Goal: Task Accomplishment & Management: Use online tool/utility

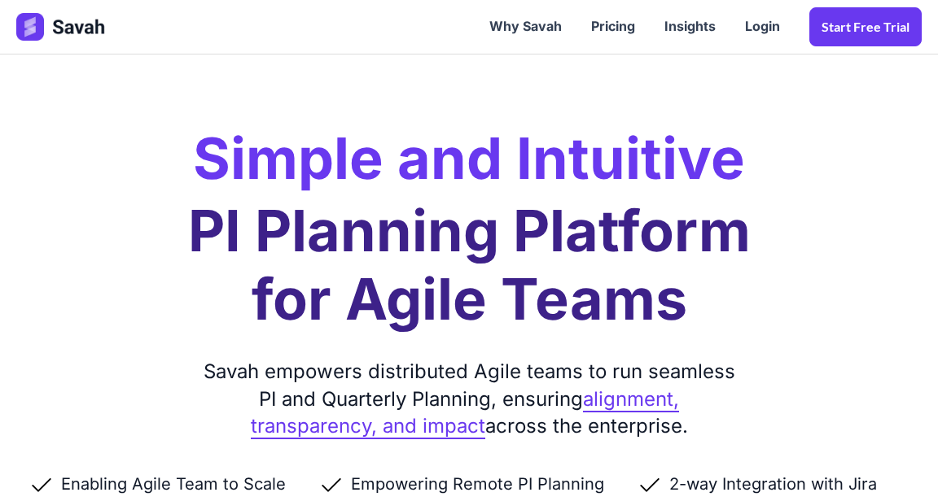
click at [765, 28] on link "Login" at bounding box center [762, 27] width 64 height 50
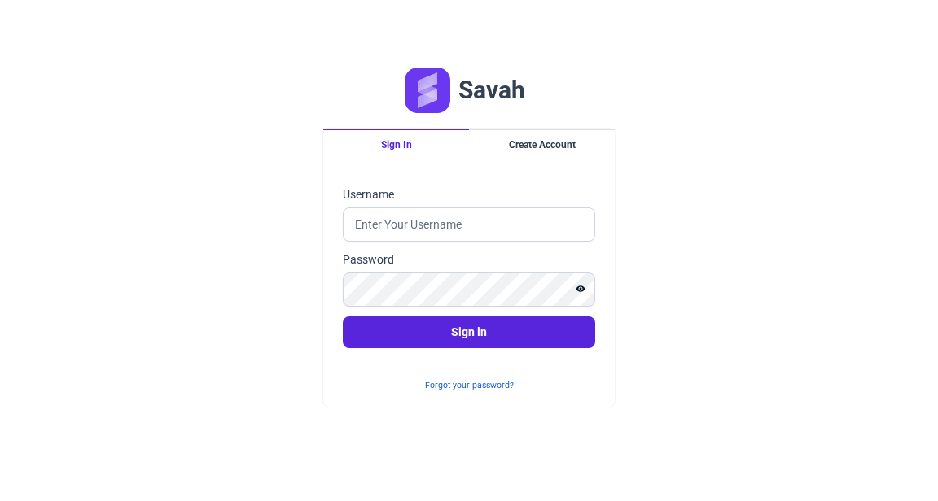
click at [556, 160] on button "Create Account" at bounding box center [542, 144] width 146 height 31
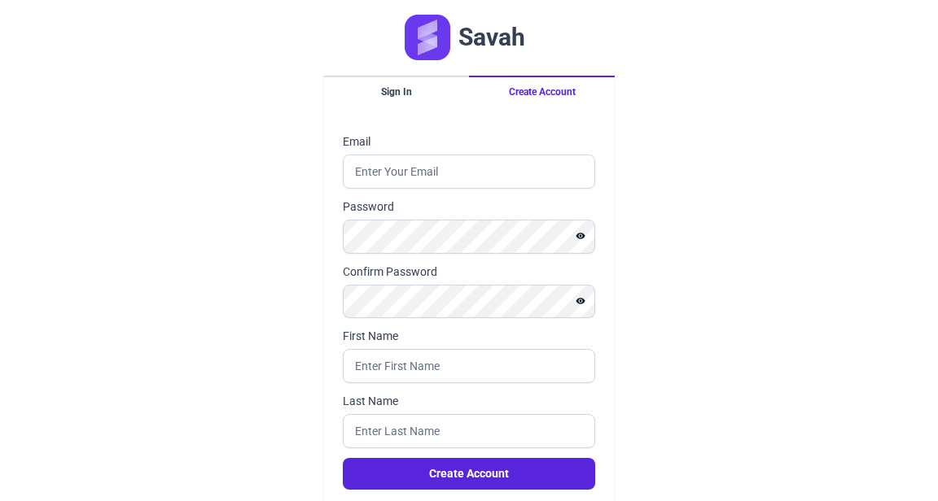
click at [407, 99] on button "Sign In" at bounding box center [396, 91] width 146 height 31
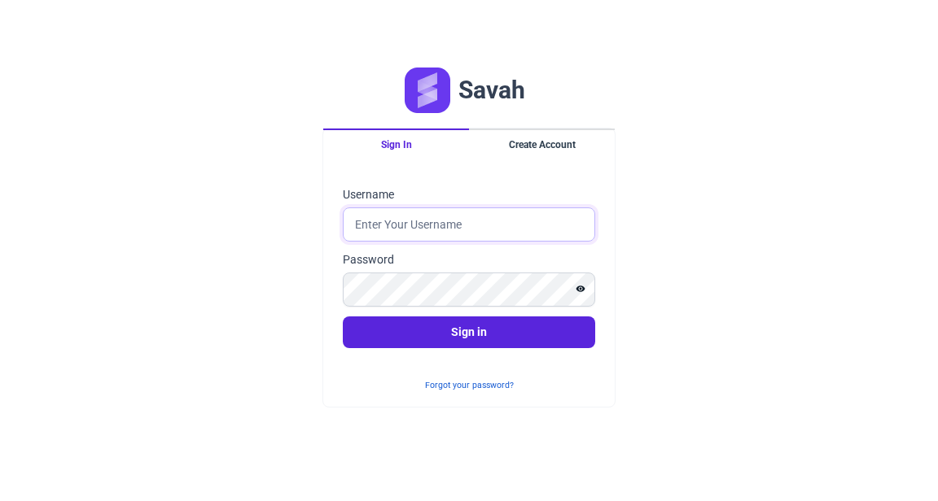
click at [464, 242] on input "Username" at bounding box center [469, 225] width 252 height 34
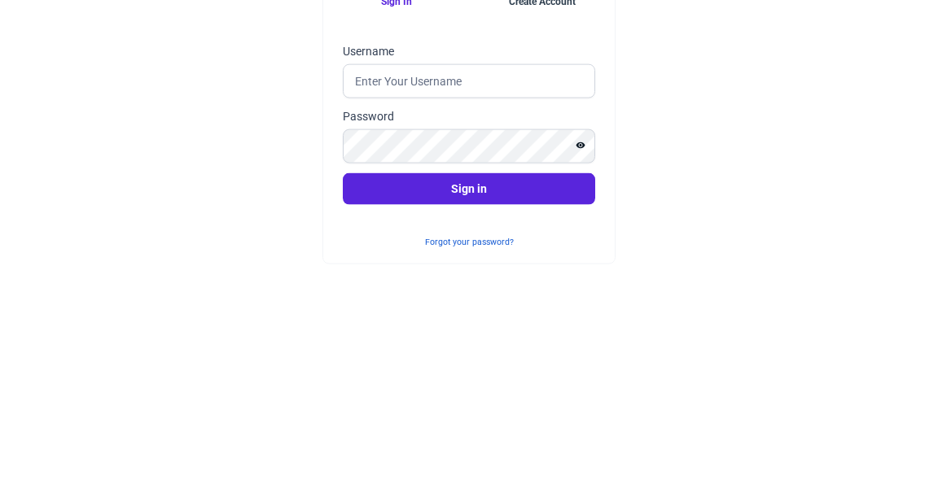
click at [554, 160] on button "Create Account" at bounding box center [542, 144] width 146 height 31
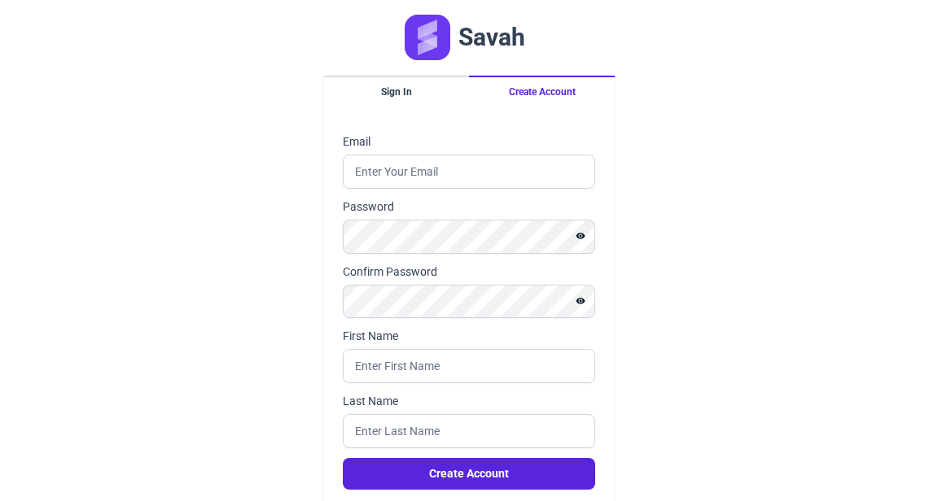
click at [400, 90] on button "Sign In" at bounding box center [396, 91] width 146 height 31
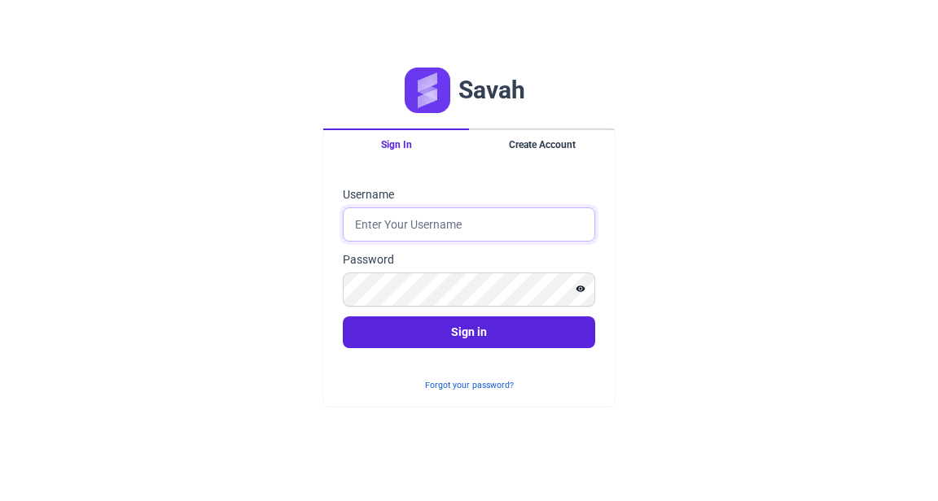
click at [490, 242] on input "Username" at bounding box center [469, 225] width 252 height 34
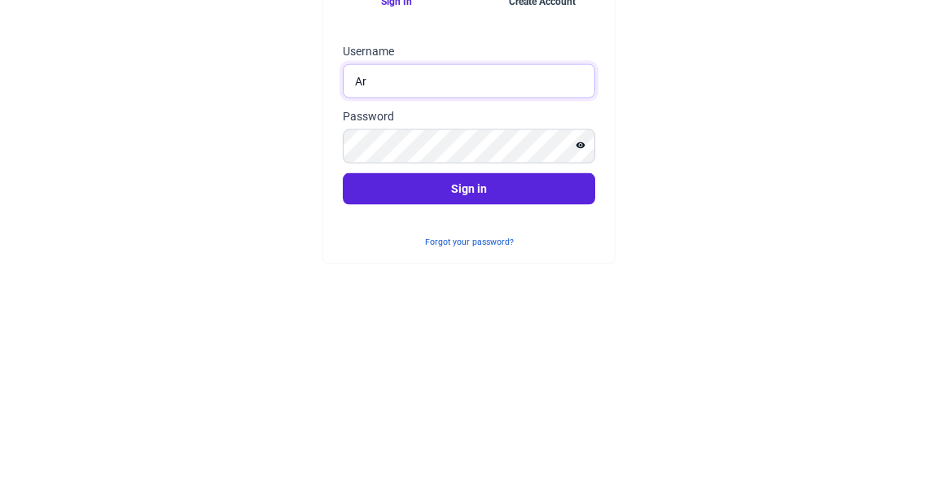
type input "A"
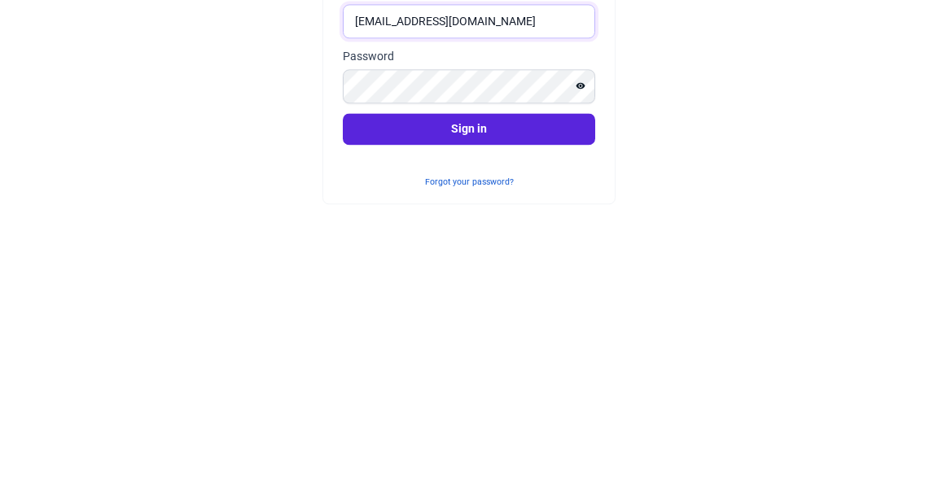
type input "[EMAIL_ADDRESS][DOMAIN_NAME]"
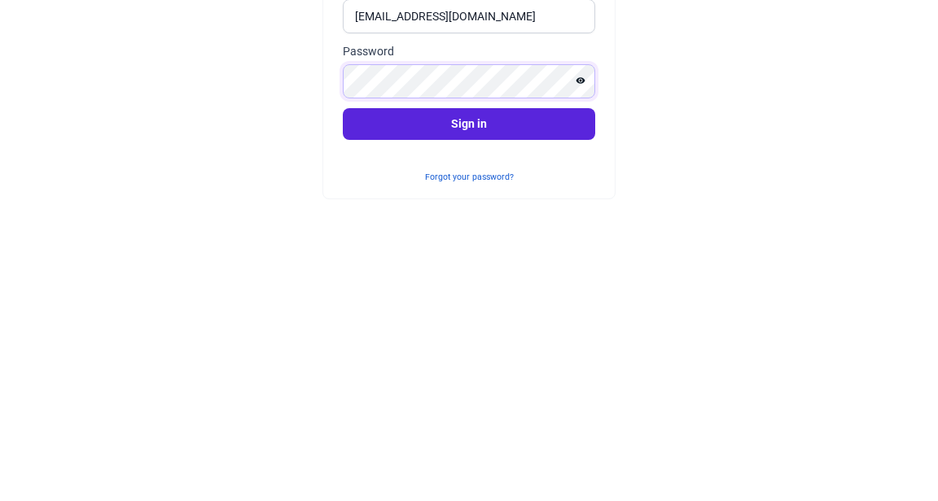
click at [343, 317] on button "Sign in" at bounding box center [469, 333] width 252 height 32
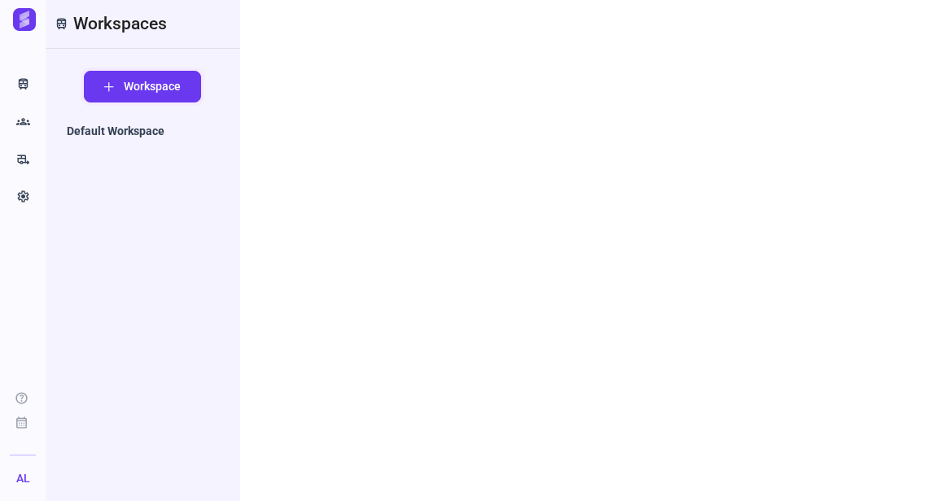
click at [129, 79] on span "Workspace" at bounding box center [152, 86] width 57 height 17
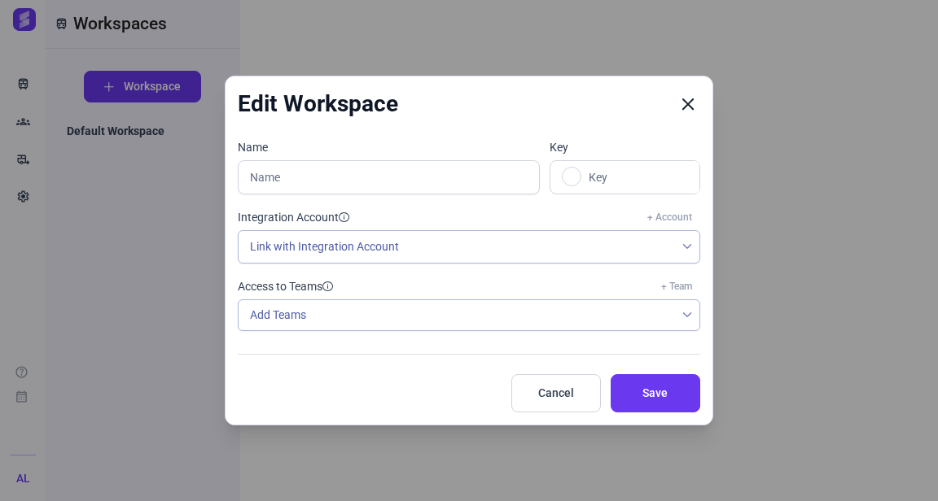
click at [685, 99] on icon "Close" at bounding box center [687, 104] width 15 height 15
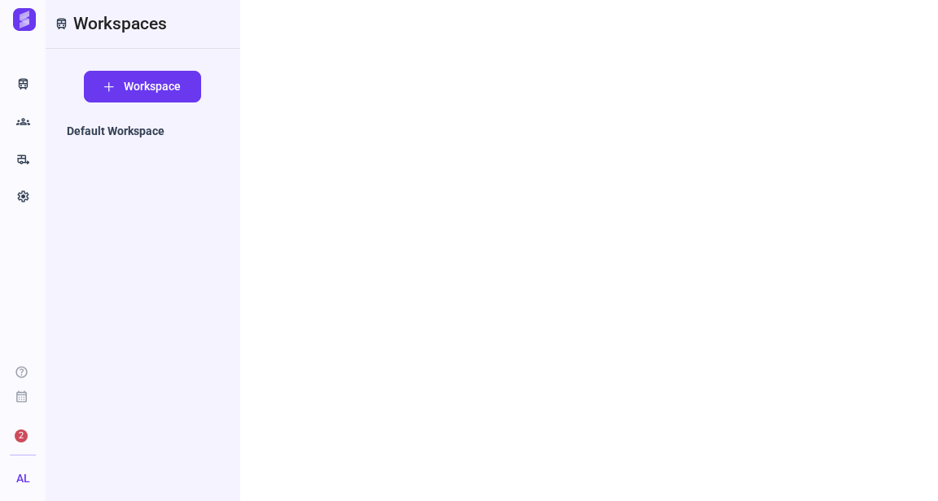
click at [22, 79] on icon "Train" at bounding box center [23, 85] width 14 height 16
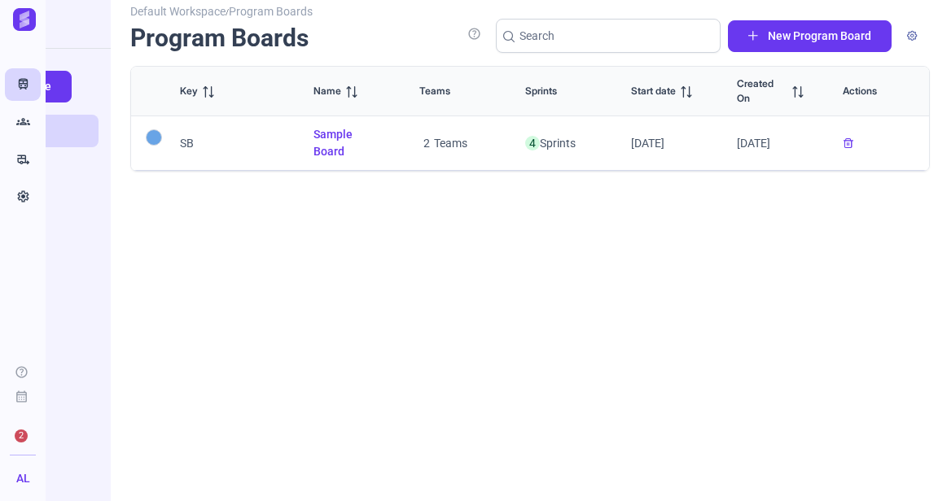
scroll to position [0, 125]
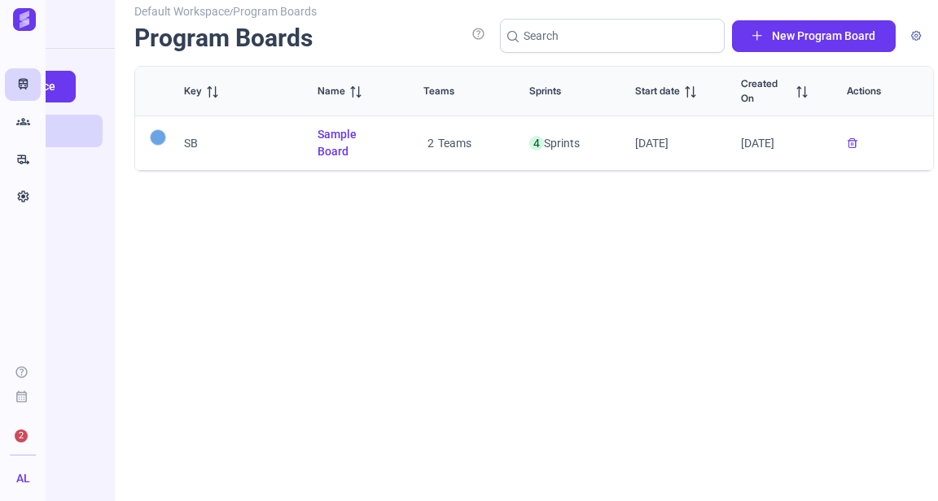
click at [854, 142] on span "" at bounding box center [852, 143] width 10 height 10
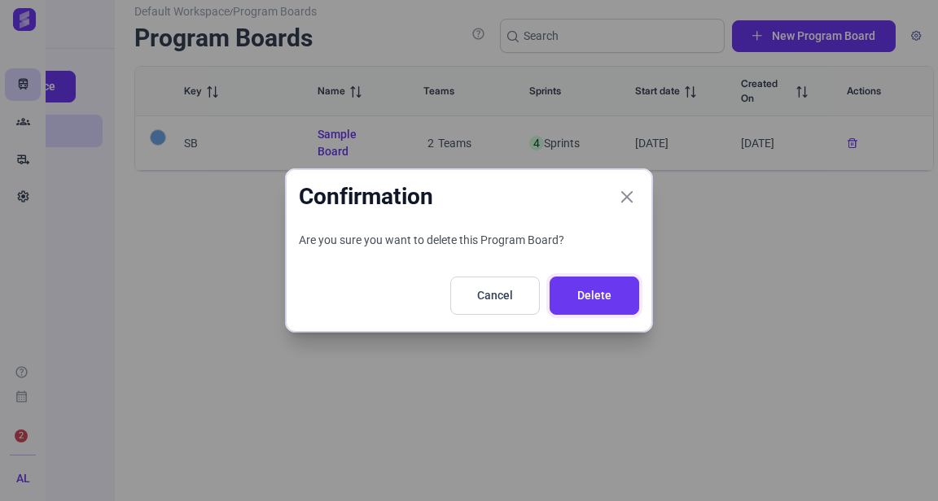
click at [624, 289] on button "Delete" at bounding box center [594, 296] width 90 height 38
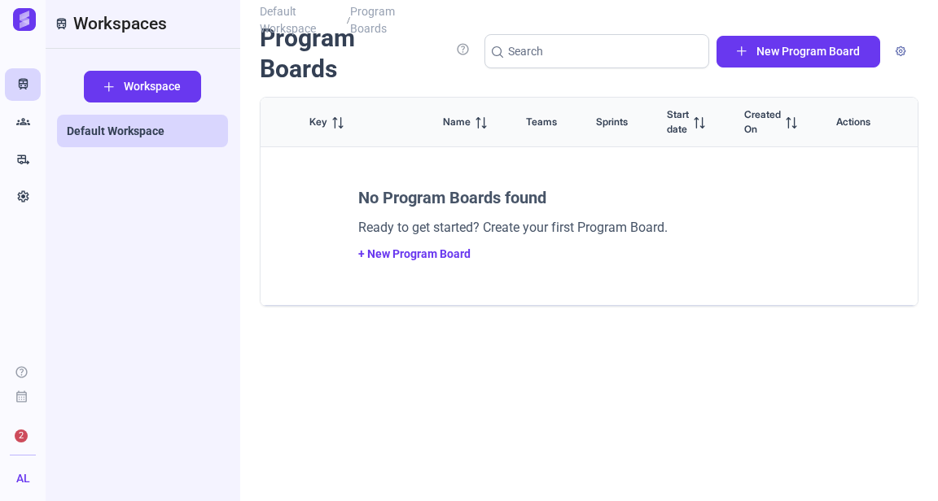
scroll to position [0, 0]
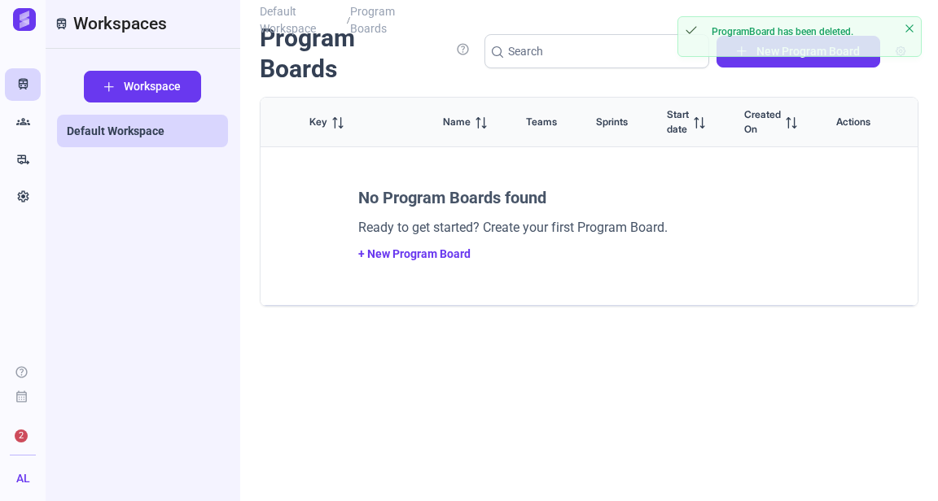
click at [19, 126] on icon "Groups" at bounding box center [23, 122] width 14 height 16
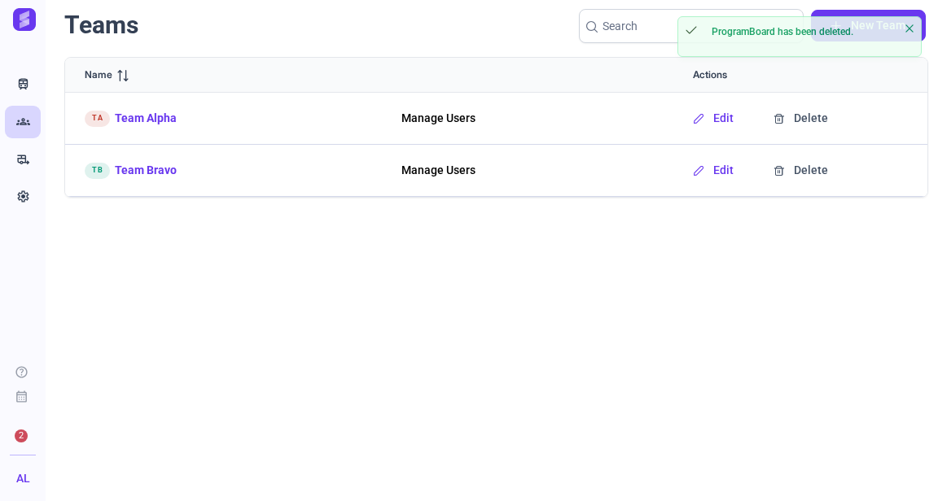
click at [20, 154] on icon "rv_hookup" at bounding box center [23, 159] width 14 height 16
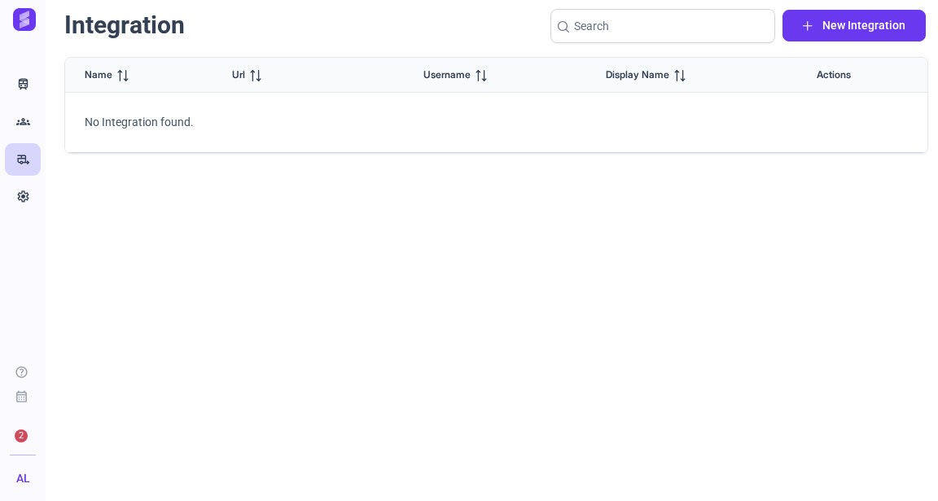
click at [15, 184] on link "Settings" at bounding box center [23, 197] width 36 height 33
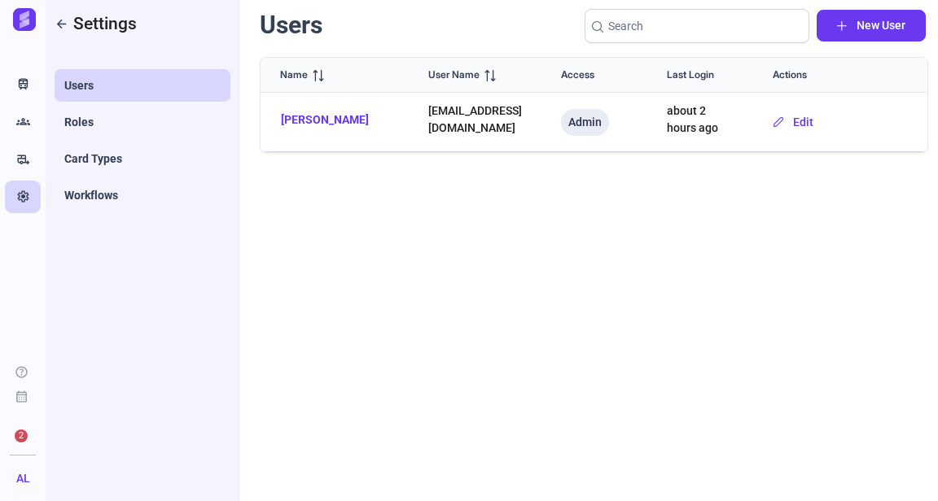
click at [24, 90] on icon "Train" at bounding box center [23, 85] width 14 height 16
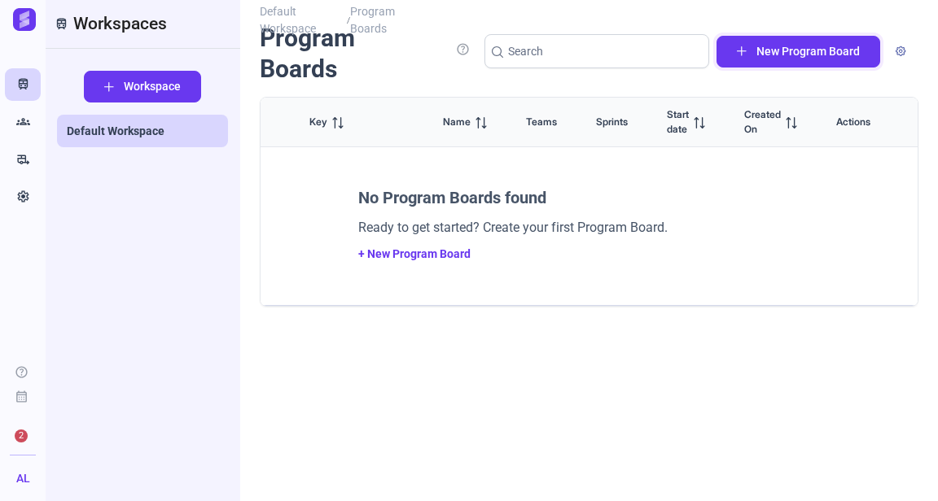
click at [833, 43] on span "New Program Board" at bounding box center [807, 51] width 103 height 17
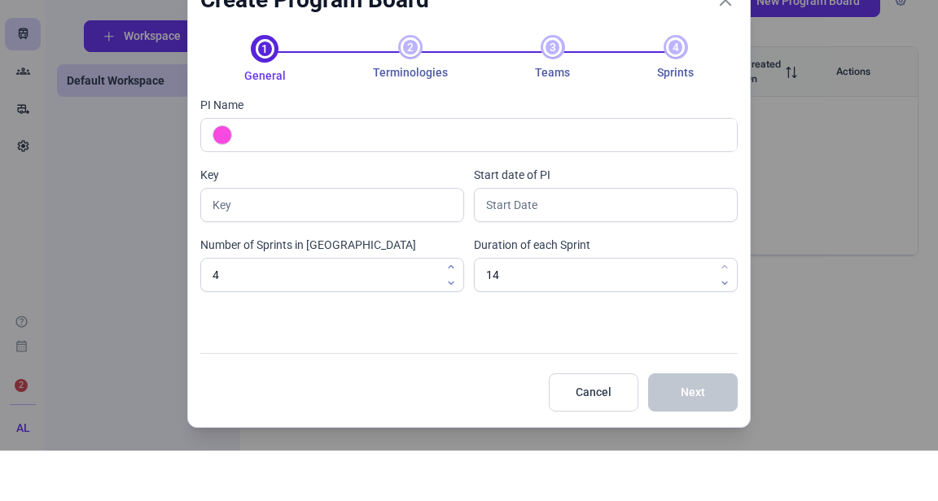
click at [814, 164] on div "Create Program Board 1 General 2 Terminologies 3 Teams 4 Sprints PI Name Key St…" at bounding box center [469, 250] width 938 height 501
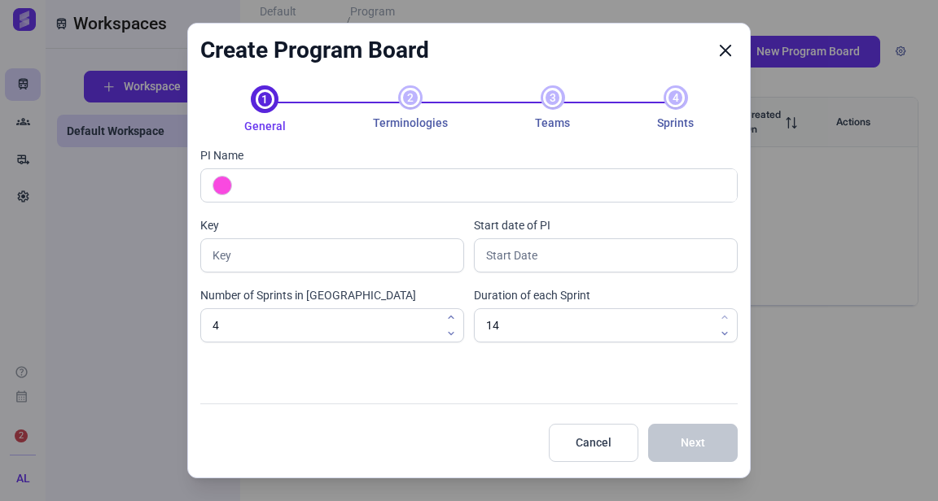
click at [718, 50] on icon "Close" at bounding box center [725, 50] width 15 height 15
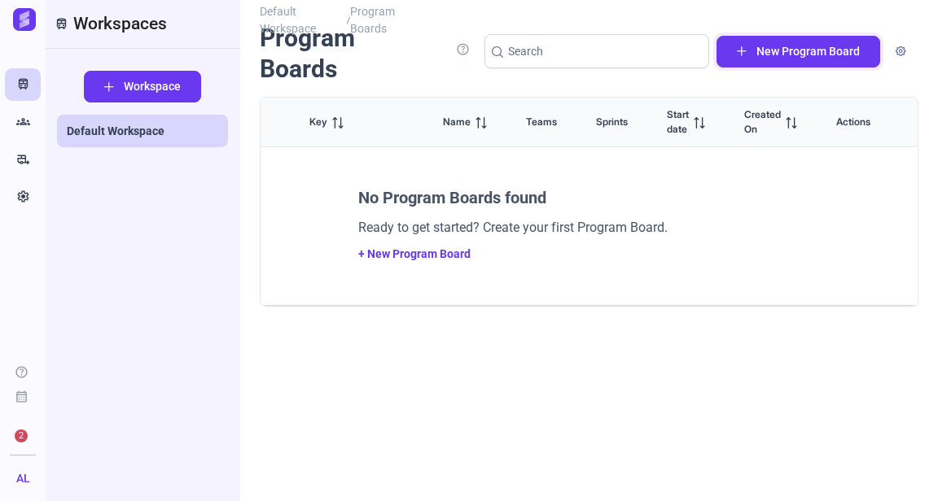
click at [811, 52] on span "New Program Board" at bounding box center [807, 51] width 103 height 17
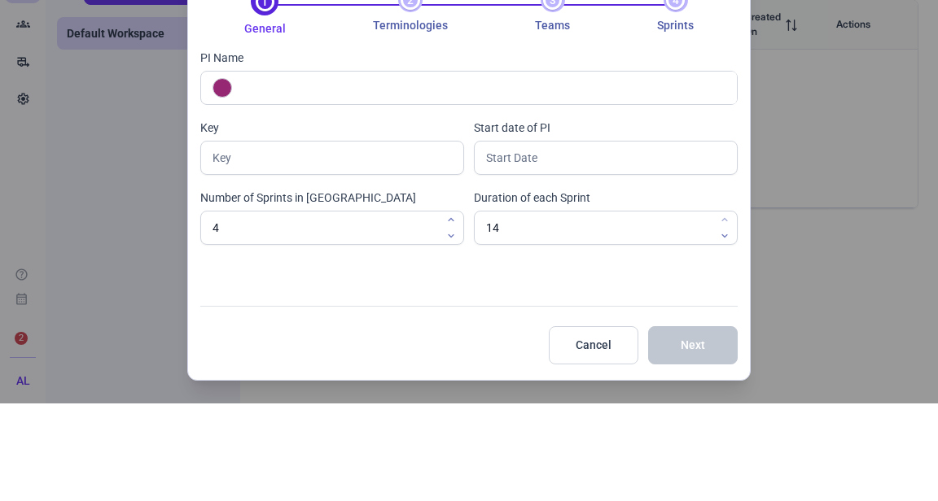
click at [799, 156] on div "Create Program Board 1 General 2 Terminologies 3 Teams 4 Sprints PI Name Key St…" at bounding box center [469, 250] width 938 height 501
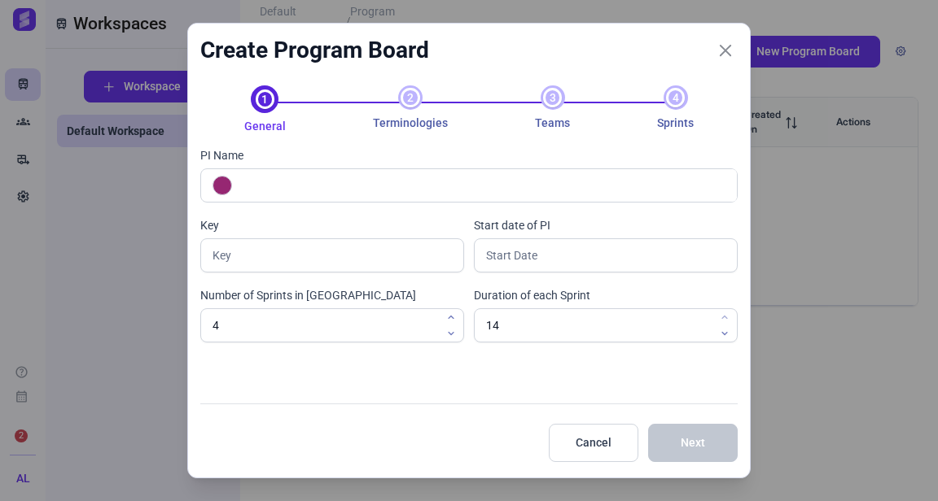
click at [812, 195] on div "Create Program Board 1 General 2 Terminologies 3 Teams 4 Sprints PI Name Key St…" at bounding box center [469, 250] width 938 height 501
click at [724, 54] on icon "Close" at bounding box center [725, 50] width 15 height 15
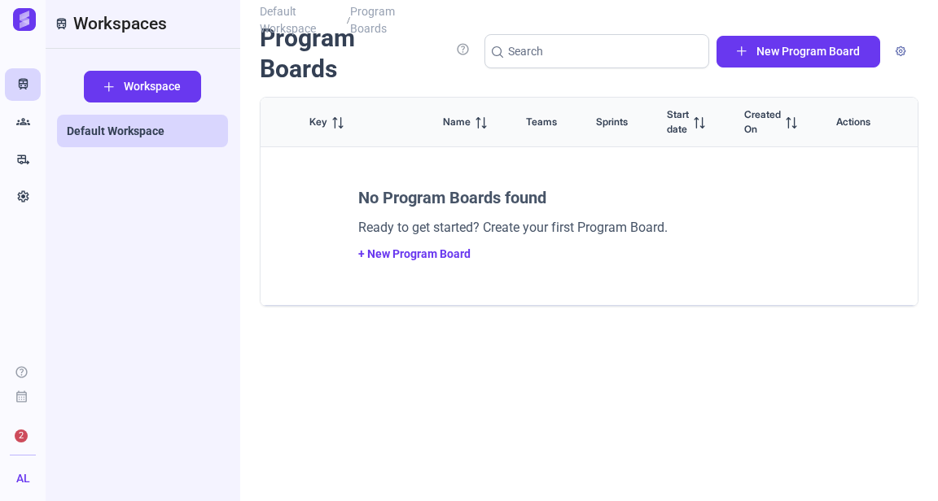
click at [21, 120] on icon "Groups" at bounding box center [23, 122] width 14 height 16
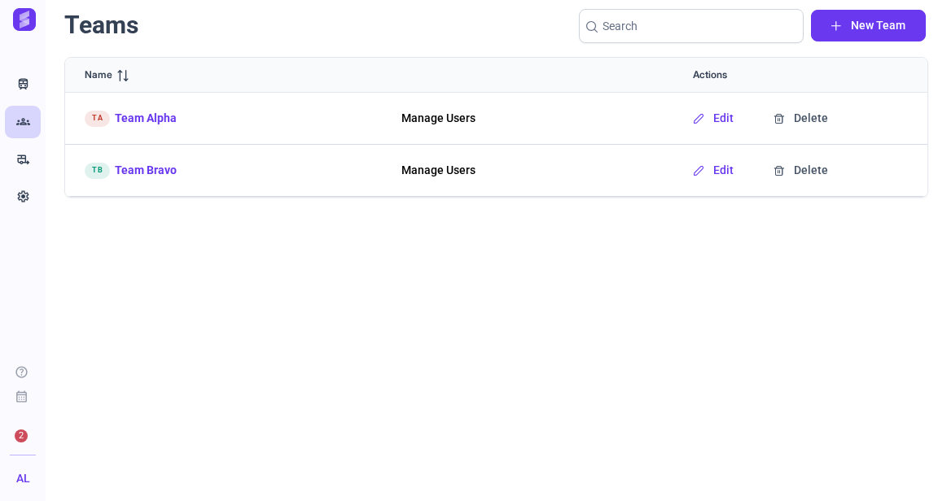
click at [18, 151] on icon "rv_hookup" at bounding box center [23, 159] width 14 height 16
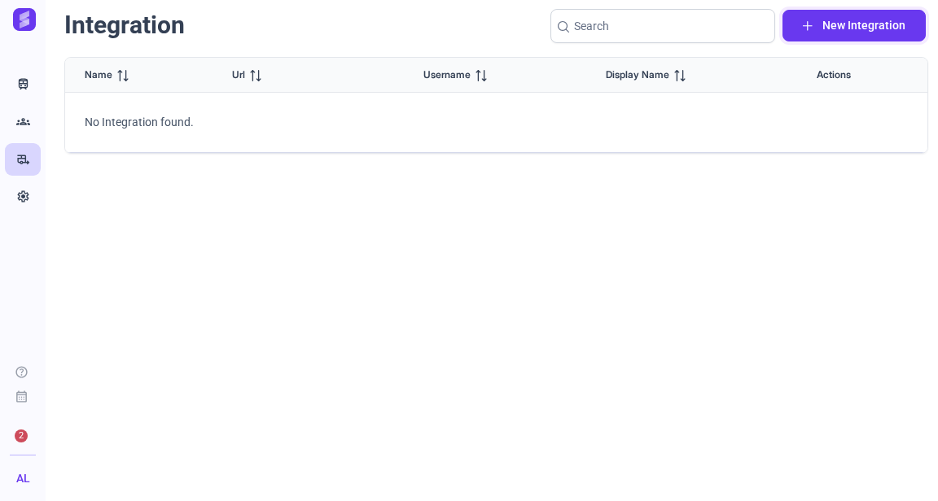
click at [890, 22] on span "New Integration" at bounding box center [863, 25] width 83 height 17
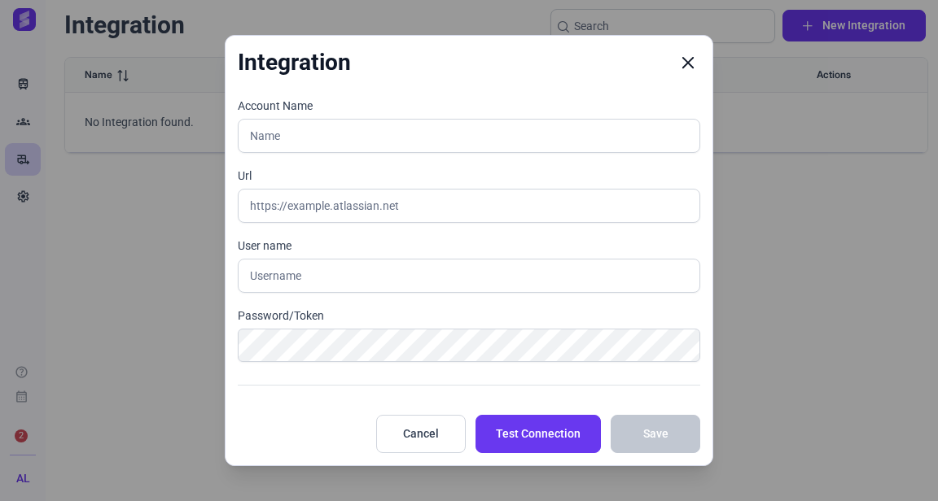
click at [683, 65] on icon "Close" at bounding box center [687, 62] width 15 height 15
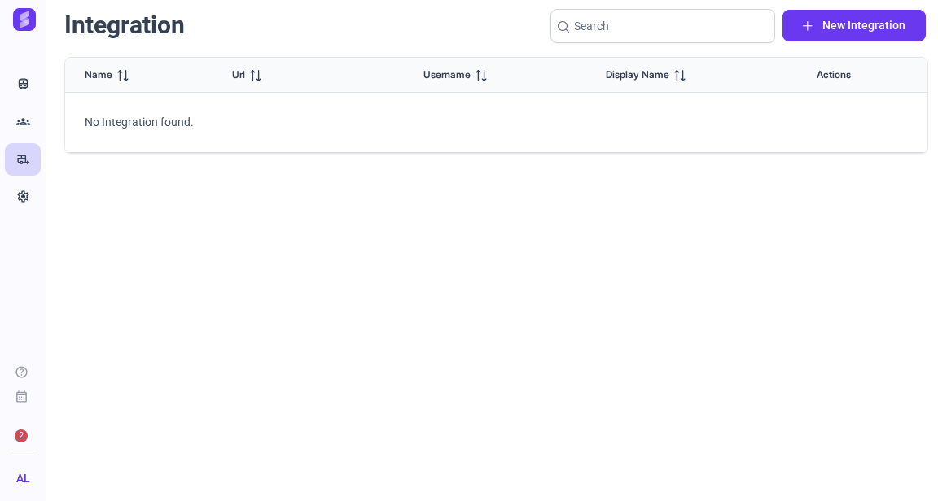
click at [18, 190] on icon "Settings" at bounding box center [23, 197] width 14 height 16
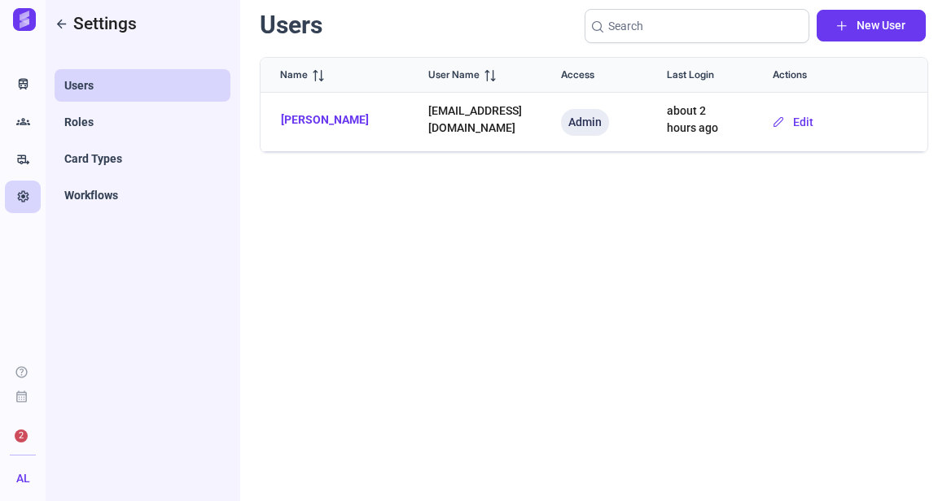
click at [23, 79] on icon "Train" at bounding box center [23, 85] width 14 height 16
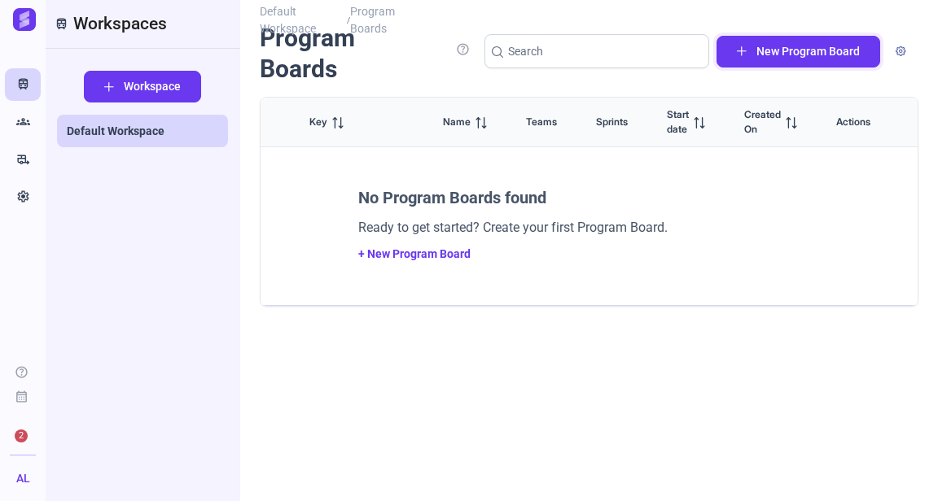
click at [843, 47] on span "New Program Board" at bounding box center [807, 51] width 103 height 17
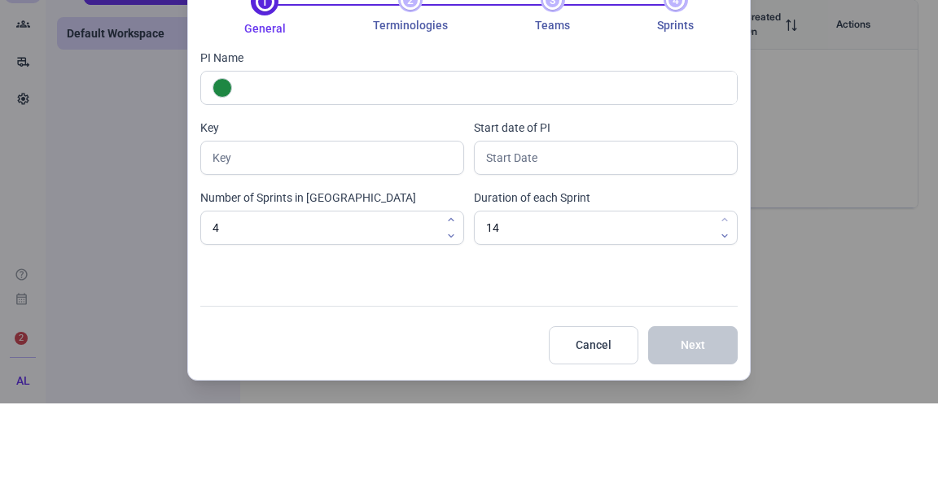
type input "G"
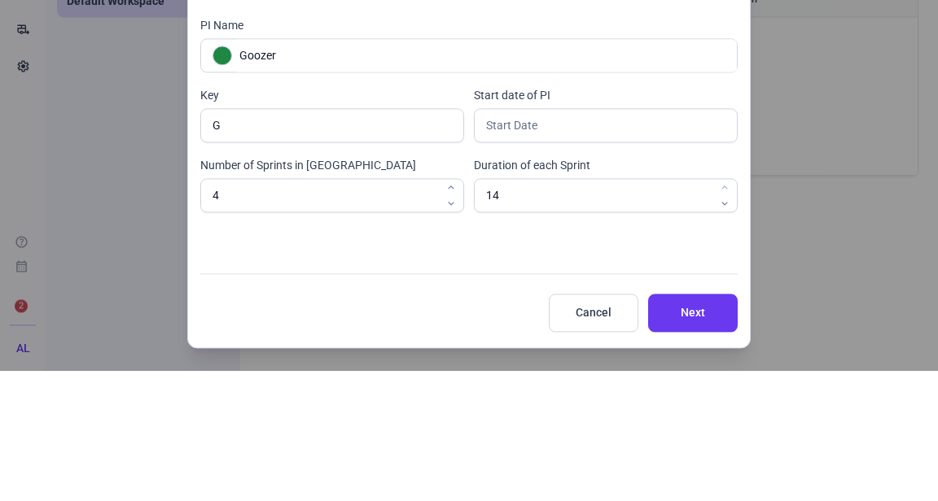
type input "Goozer"
click at [631, 257] on input "text" at bounding box center [606, 255] width 264 height 34
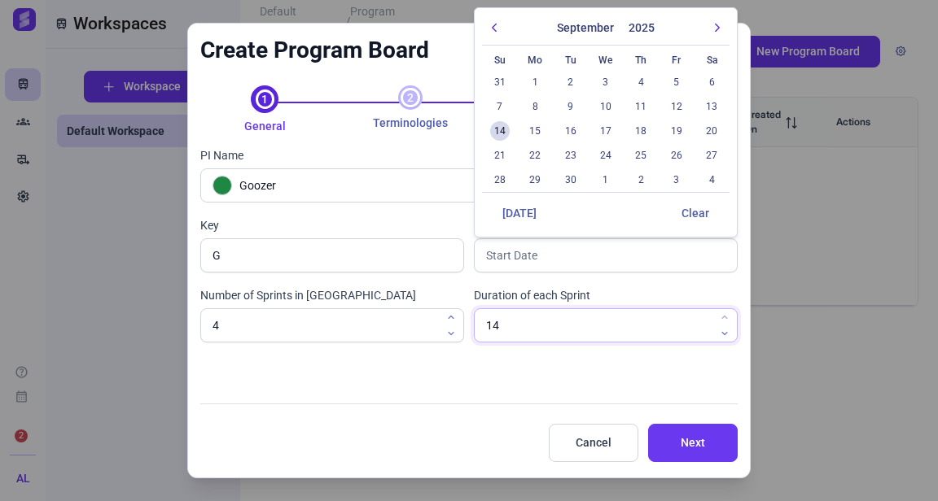
click at [597, 317] on input "14" at bounding box center [606, 325] width 264 height 34
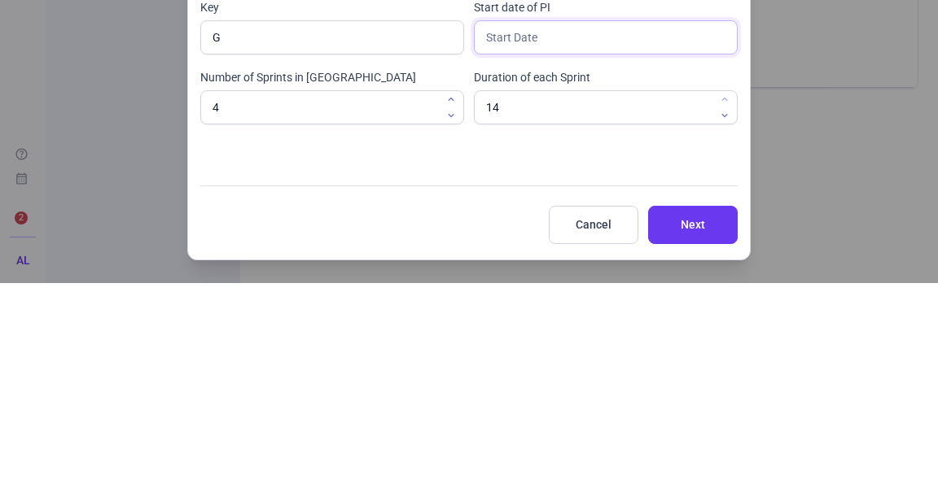
click at [619, 256] on input "text" at bounding box center [606, 255] width 264 height 34
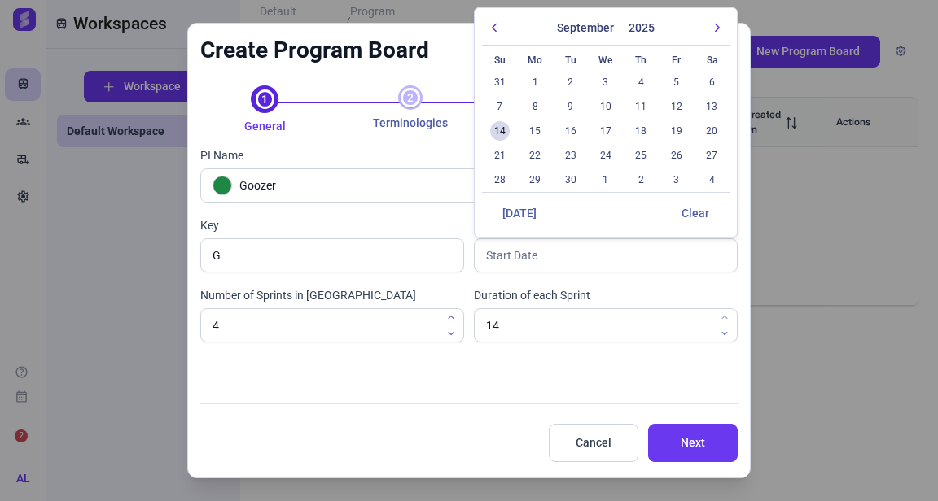
click at [505, 128] on span "14" at bounding box center [500, 131] width 20 height 20
type input "[DATE]"
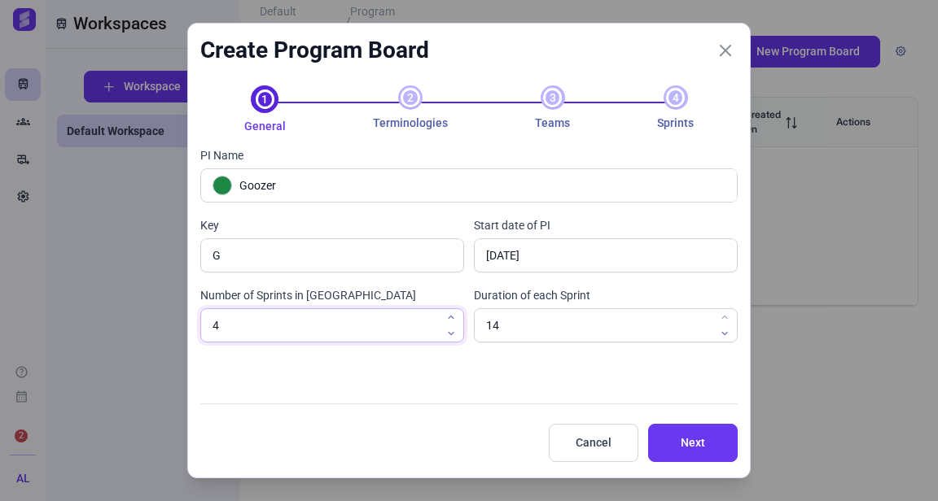
click at [449, 317] on icon "button" at bounding box center [451, 318] width 10 height 10
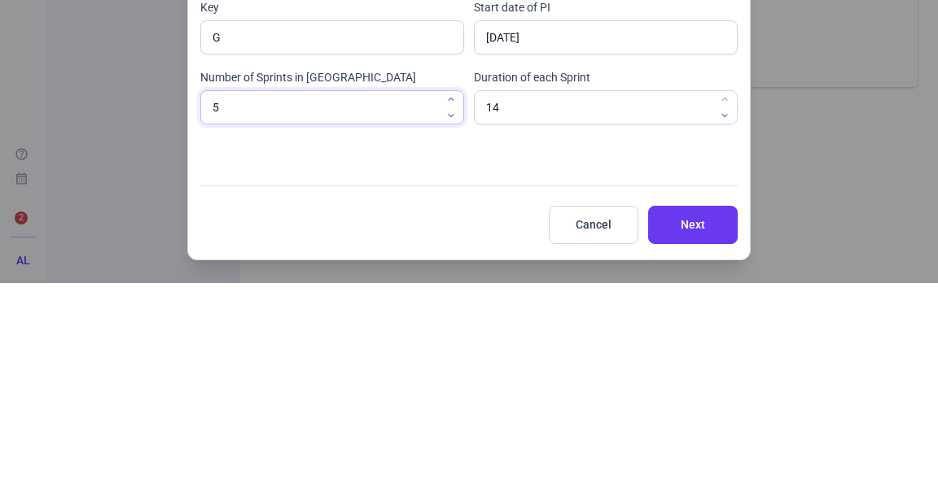
click at [451, 334] on icon "button" at bounding box center [451, 334] width 10 height 10
type input "4"
click at [538, 366] on div "PI Name Goozer Key G Start date of PI [DATE] Number of Sprints in PI 4 Duration…" at bounding box center [468, 265] width 536 height 260
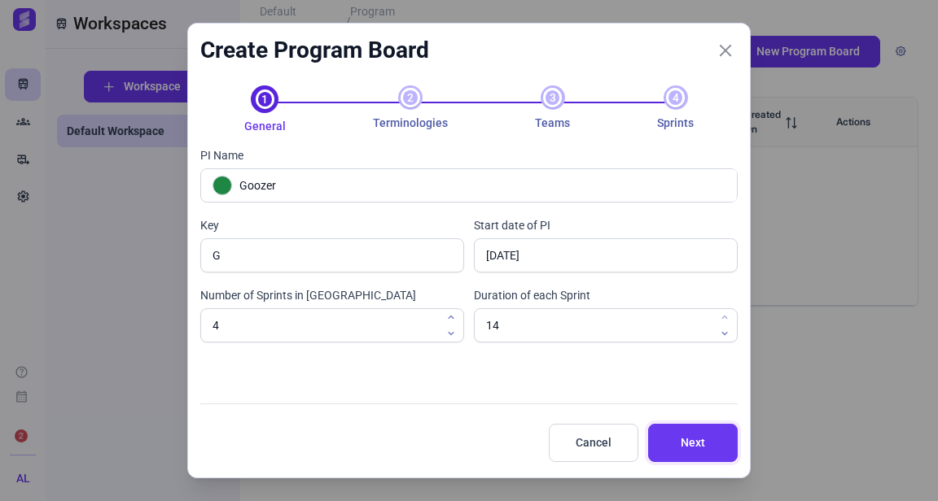
click at [702, 442] on span "Next" at bounding box center [692, 443] width 49 height 17
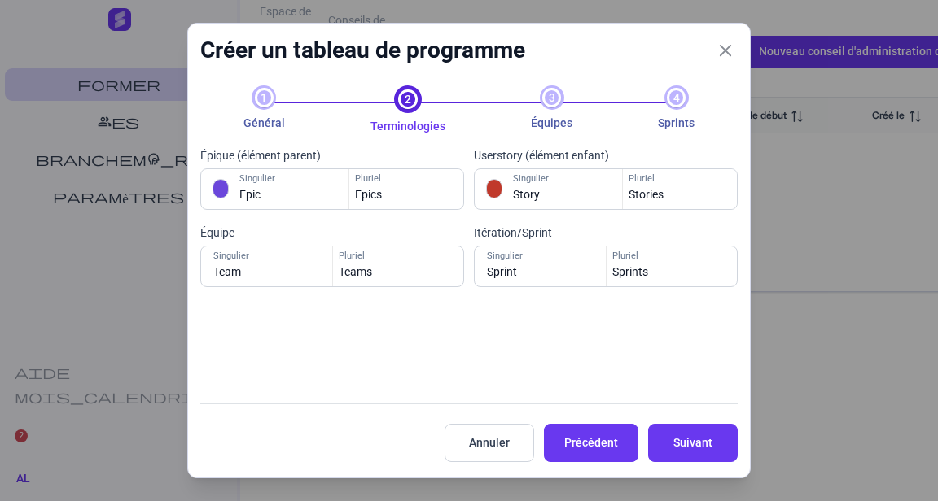
click at [487, 195] on link at bounding box center [494, 189] width 16 height 20
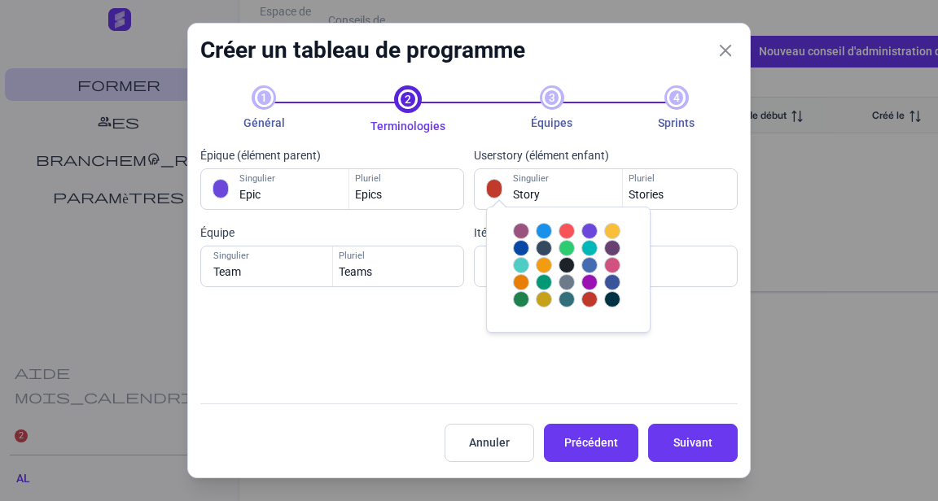
click at [538, 224] on div at bounding box center [544, 231] width 16 height 16
click at [588, 303] on div at bounding box center [589, 299] width 16 height 16
click at [542, 244] on div at bounding box center [544, 248] width 16 height 16
click at [593, 371] on div "Épique (élément parent) Epic Singulier Epics Pluriel Userstory (élément enfant)…" at bounding box center [468, 265] width 536 height 260
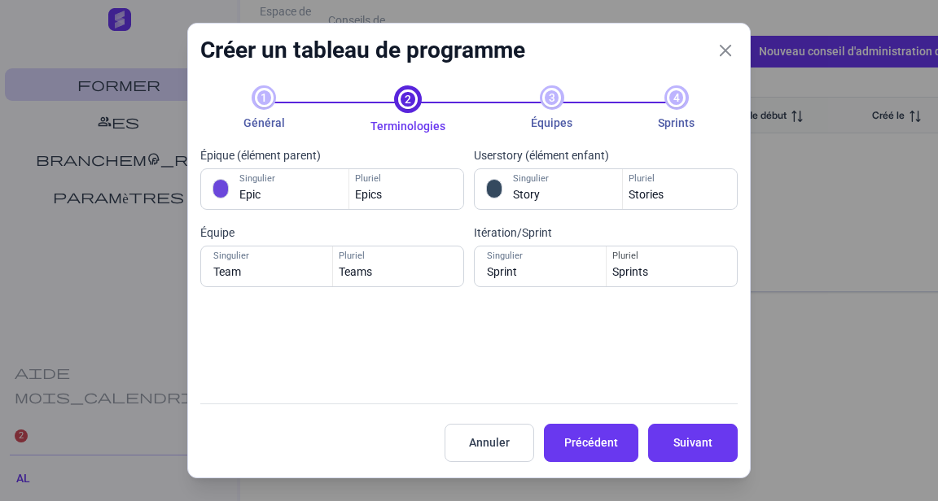
click at [672, 273] on input "Sprints" at bounding box center [668, 267] width 124 height 40
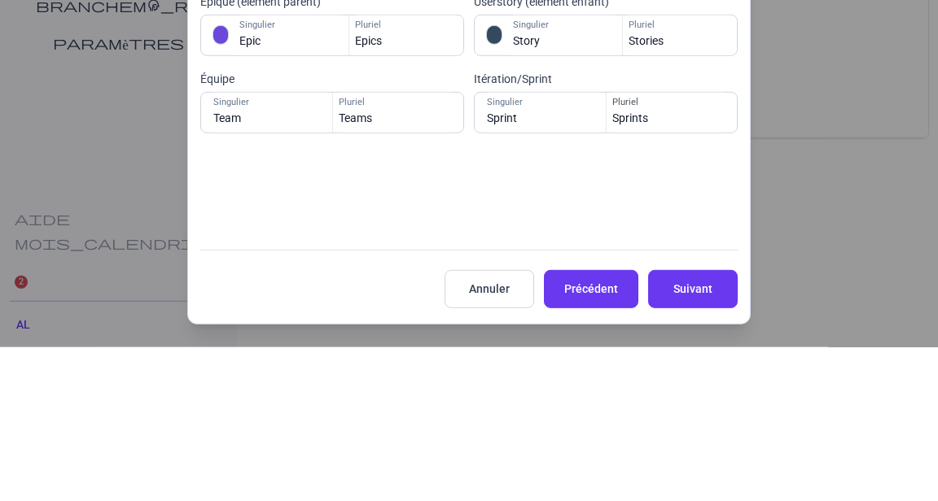
scroll to position [0, 144]
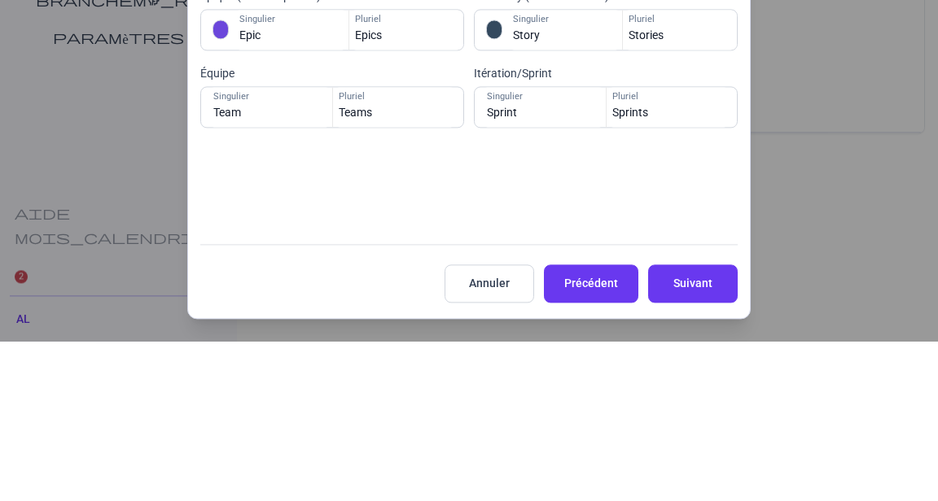
click at [691, 298] on div "Épique (élément parent) Epic Singulier Epics Pluriel Userstory (élément enfant)…" at bounding box center [468, 224] width 546 height 155
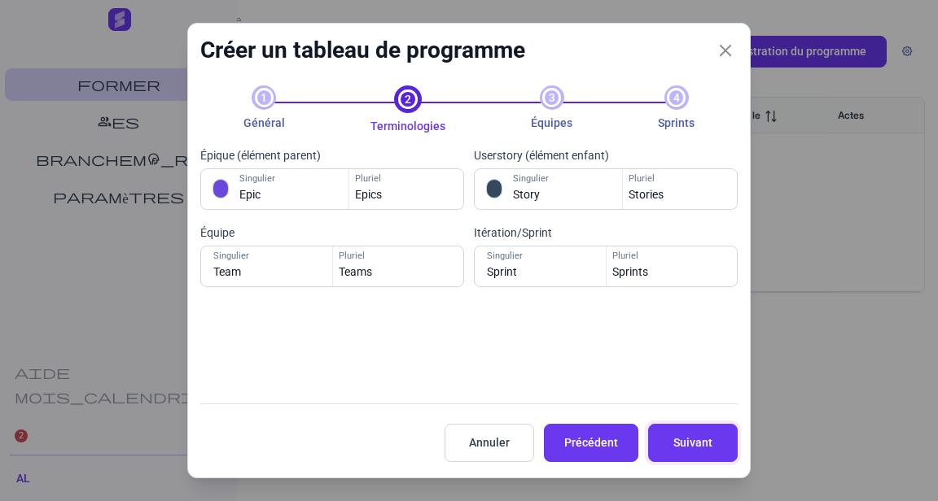
click at [698, 442] on font "Suivant" at bounding box center [692, 442] width 39 height 13
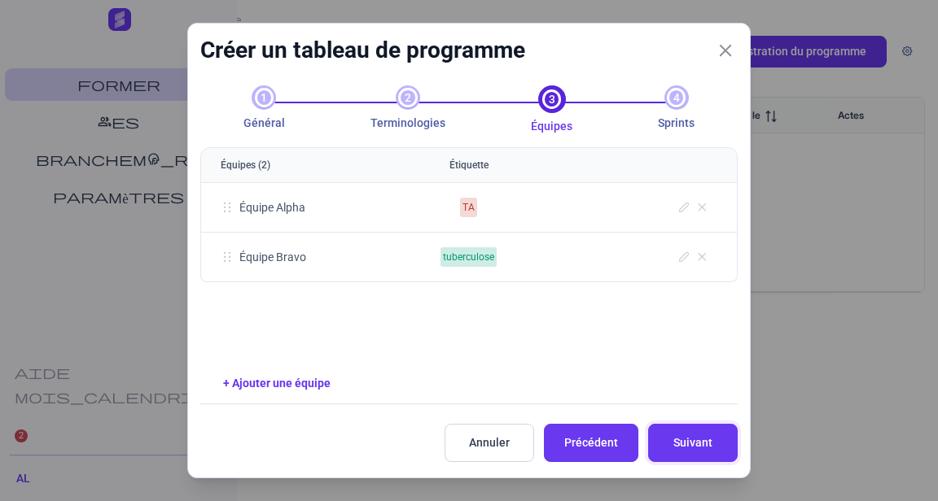
click at [690, 444] on font "Suivant" at bounding box center [692, 442] width 39 height 13
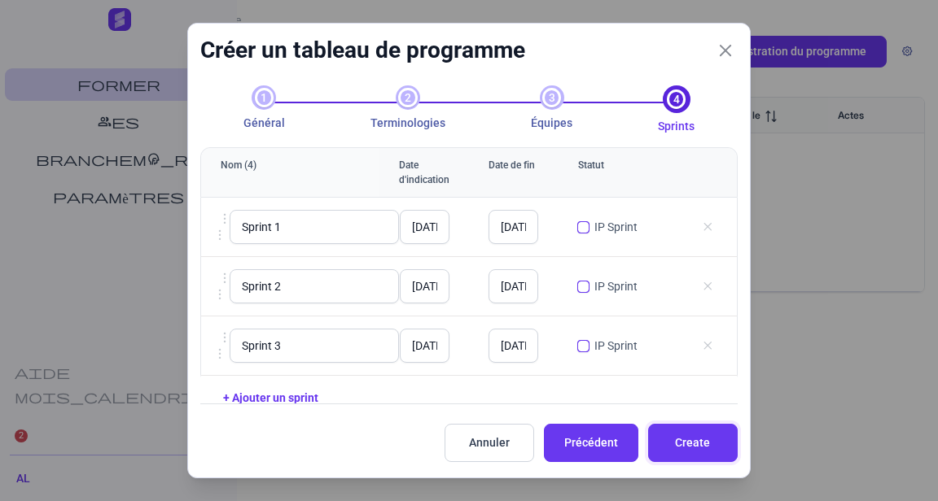
click at [690, 445] on span "Create" at bounding box center [692, 443] width 49 height 17
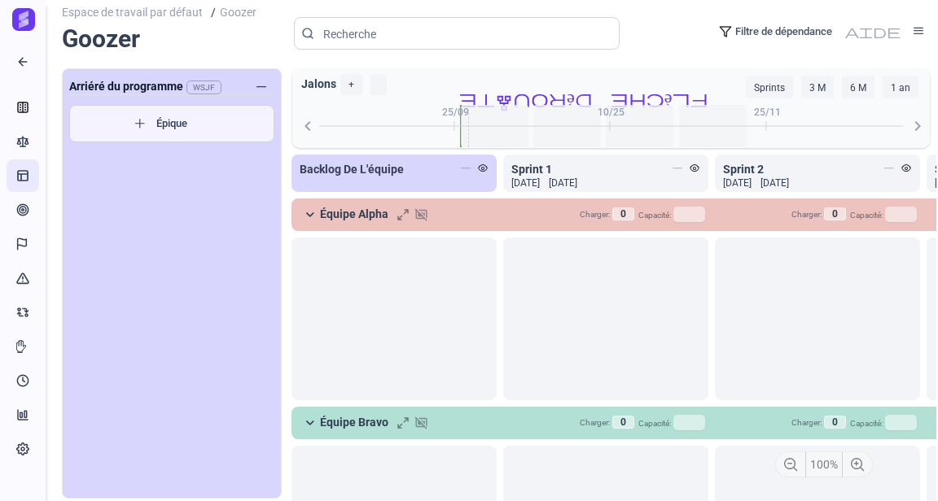
scroll to position [67, 0]
